Goal: Find specific page/section: Find specific page/section

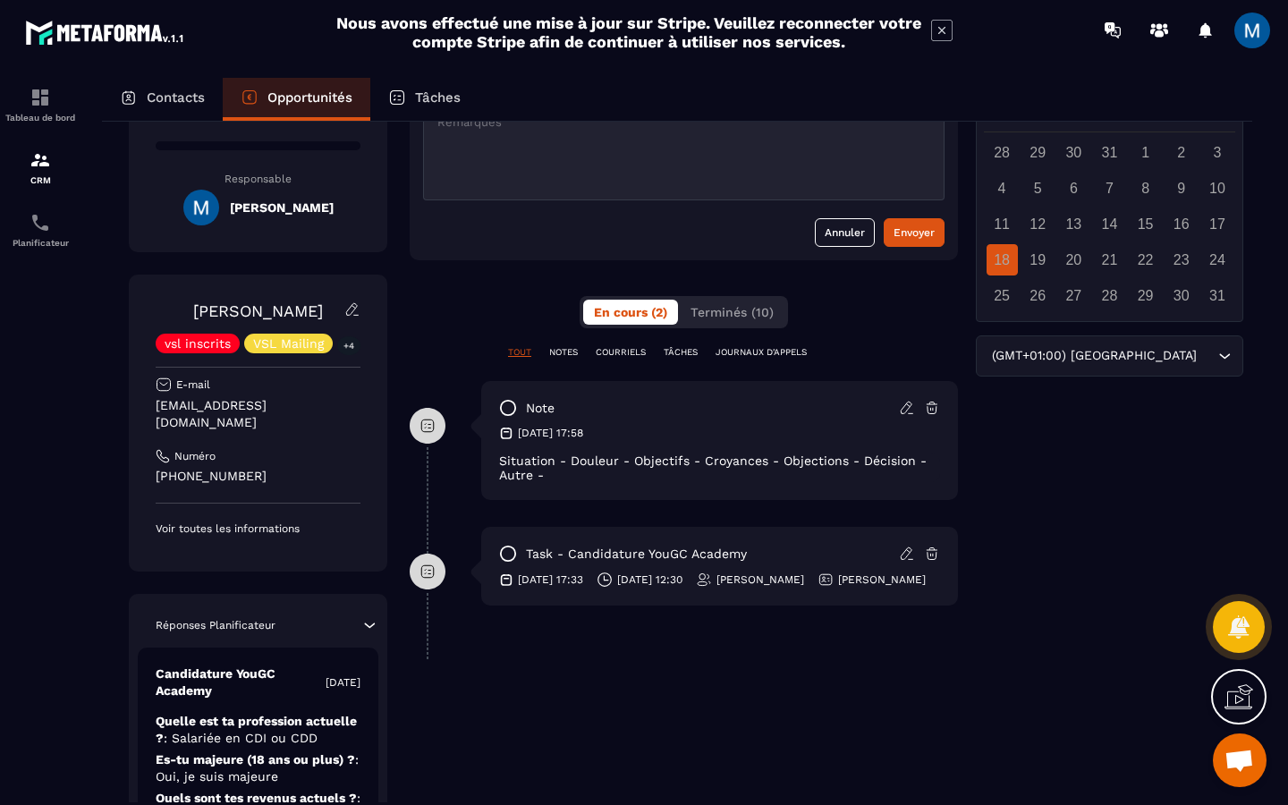
scroll to position [189, 0]
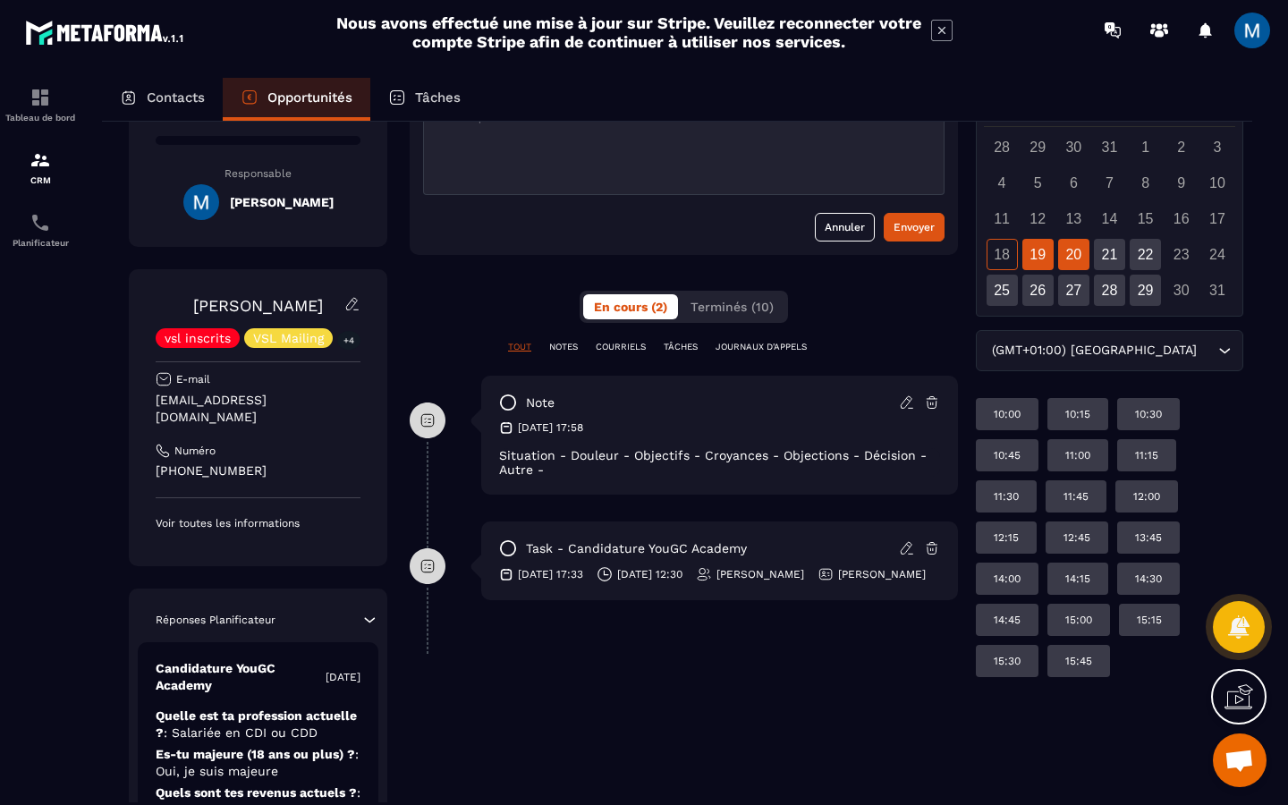
click at [1065, 251] on div "20" at bounding box center [1073, 254] width 31 height 31
click at [1024, 251] on div "19" at bounding box center [1038, 254] width 31 height 31
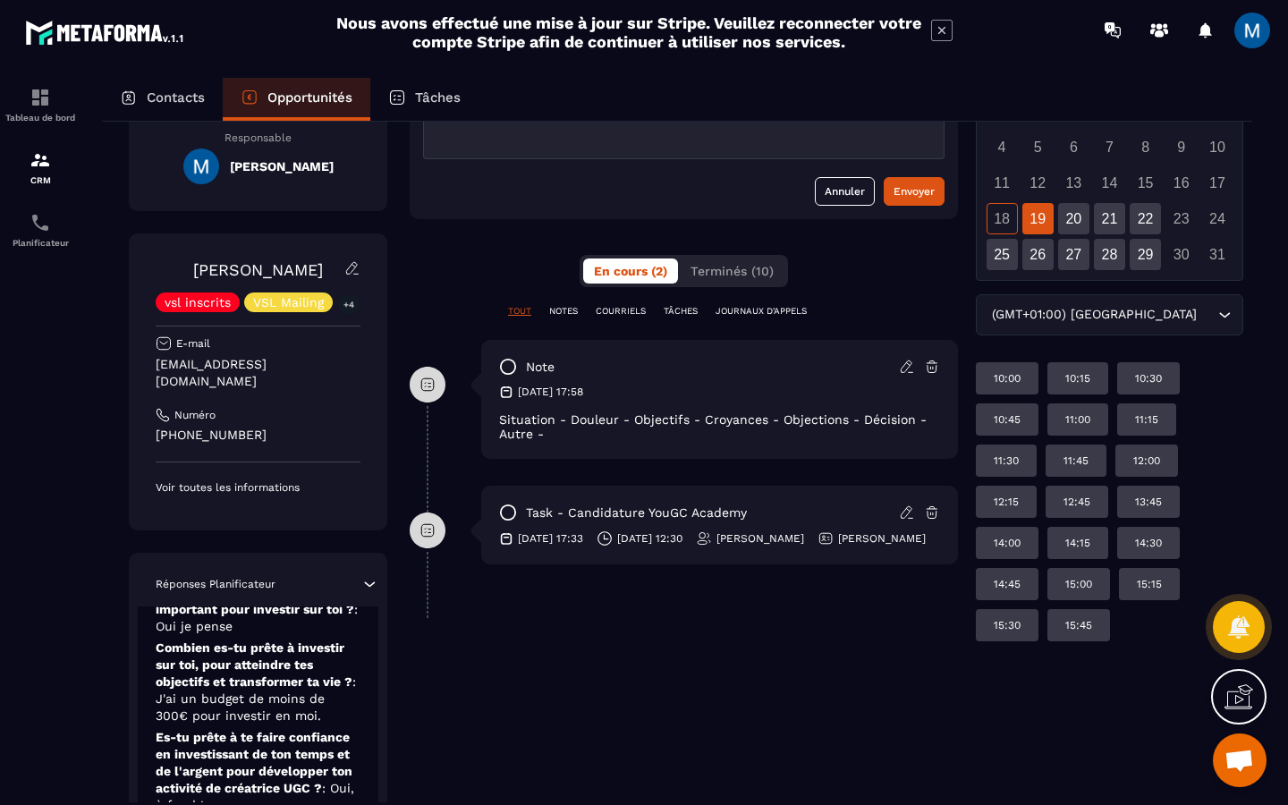
scroll to position [224, 0]
drag, startPoint x: 335, startPoint y: 365, endPoint x: 153, endPoint y: 365, distance: 181.6
click at [153, 365] on div "[PERSON_NAME] vsl inscrits VSL Mailing +4 E-mail [EMAIL_ADDRESS][DOMAIN_NAME] N…" at bounding box center [258, 382] width 259 height 297
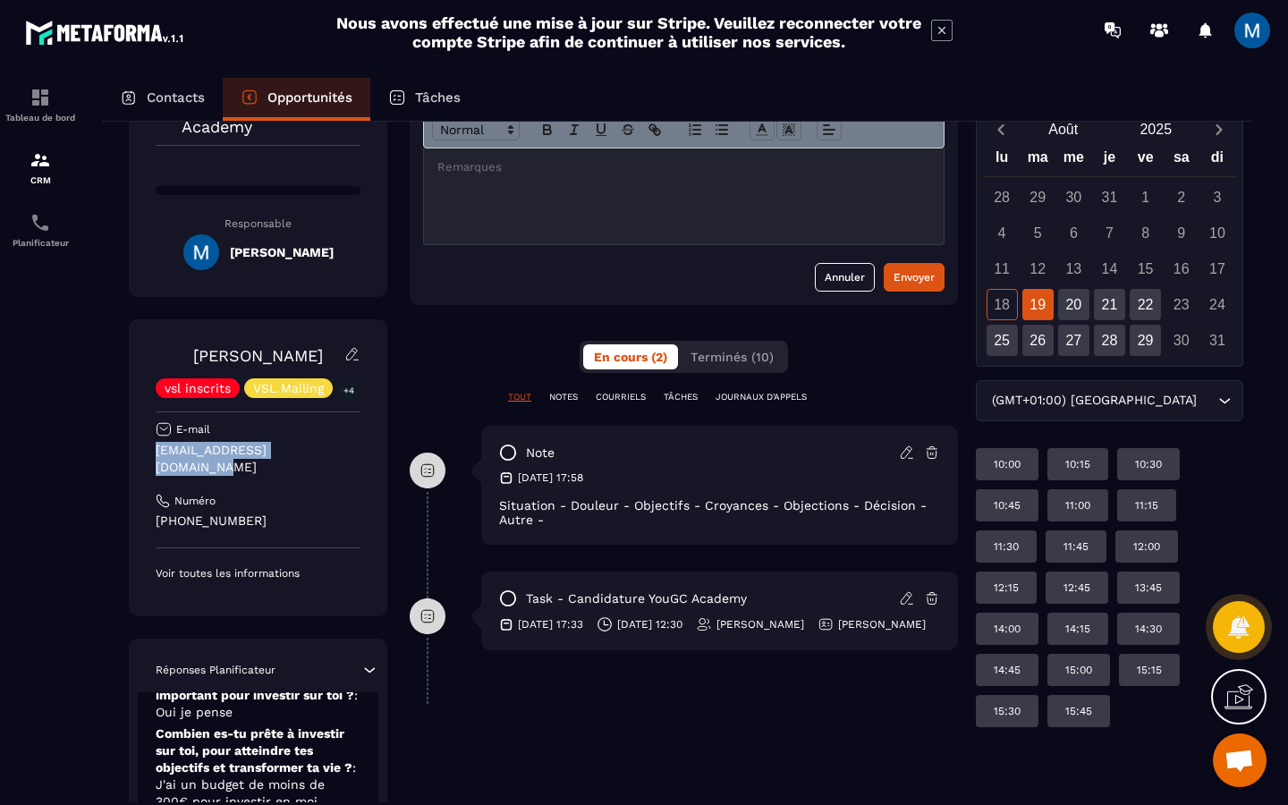
scroll to position [0, 0]
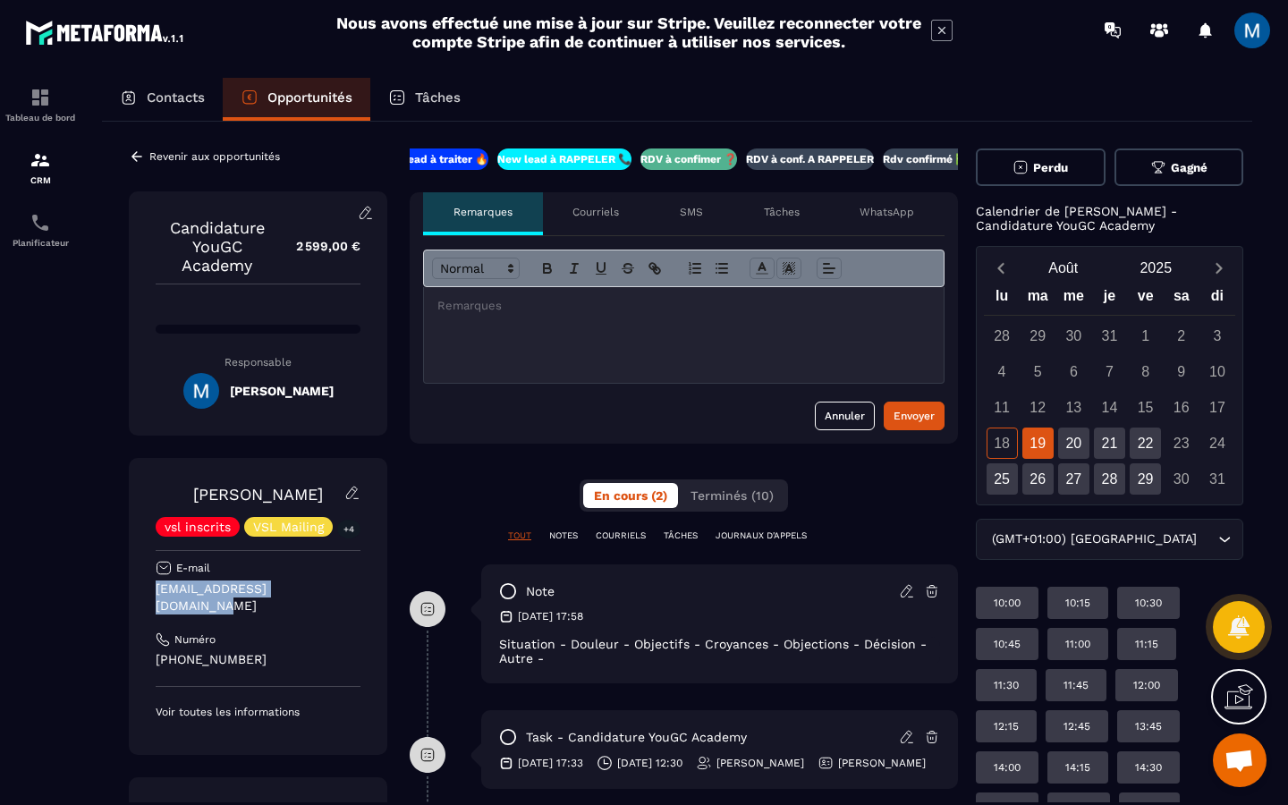
copy p "[EMAIL_ADDRESS][DOMAIN_NAME]"
drag, startPoint x: 250, startPoint y: 587, endPoint x: 349, endPoint y: 0, distance: 595.2
click at [0, 0] on main "Nous avons effectué une mise à jour sur Stripe. Veuillez reconnecter votre comp…" at bounding box center [644, 402] width 1288 height 805
click at [264, 120] on div "Opportunités" at bounding box center [297, 99] width 148 height 43
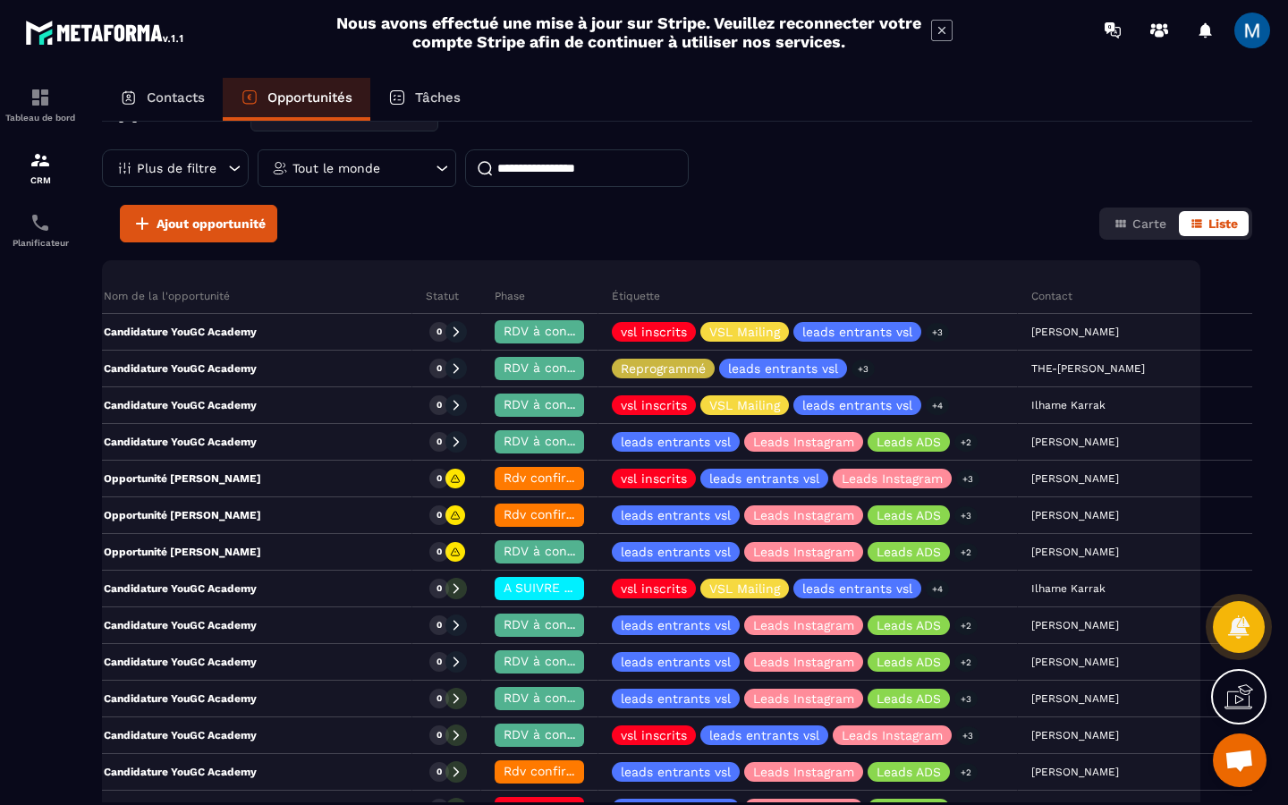
scroll to position [0, 11]
